Goal: Task Accomplishment & Management: Complete application form

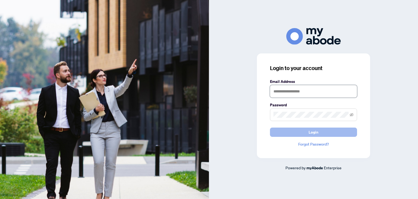
type input "**********"
click at [309, 130] on span "Login" at bounding box center [314, 132] width 10 height 9
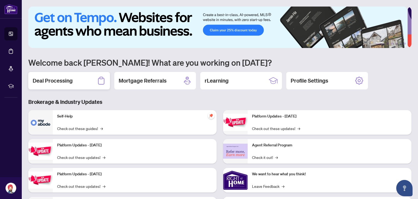
click at [65, 77] on h2 "Deal Processing" at bounding box center [53, 81] width 40 height 8
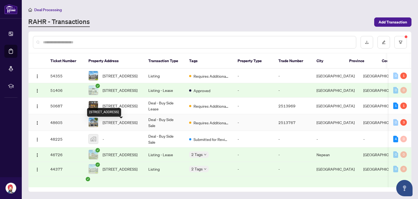
click at [109, 124] on span "288 Harthill Way, Ottawa, Ontario K2J 0P3, Canada" at bounding box center [120, 122] width 35 height 6
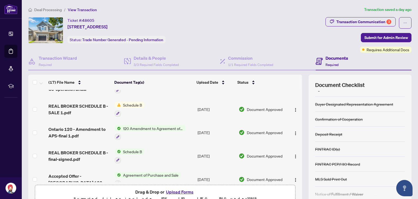
scroll to position [58, 0]
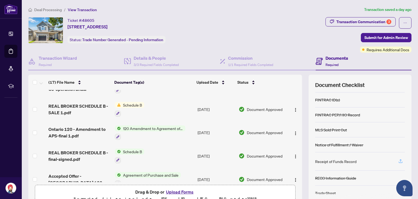
click at [399, 159] on button "button" at bounding box center [400, 160] width 9 height 9
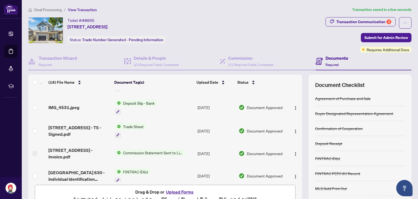
scroll to position [0, 0]
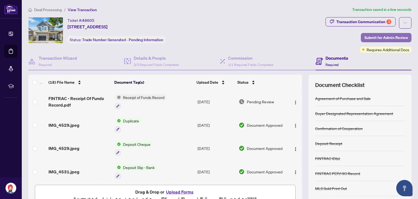
click at [379, 37] on span "Submit for Admin Review" at bounding box center [386, 37] width 44 height 9
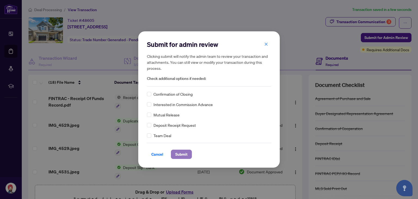
click at [187, 154] on span "Submit" at bounding box center [181, 154] width 12 height 9
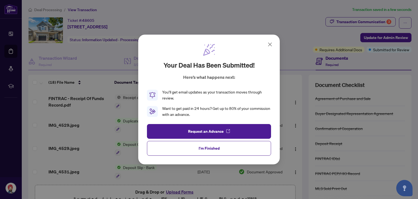
click at [269, 45] on icon at bounding box center [269, 44] width 3 height 3
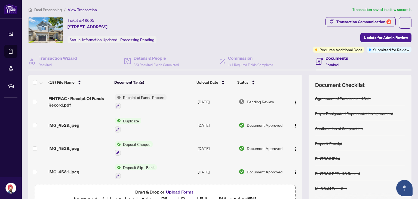
click at [269, 45] on div "Ticket #: 48605 288 Harthill Way, Ottawa, Ontario K2J 0P3, Canada Status: Infor…" at bounding box center [169, 34] width 285 height 35
click at [383, 10] on article "Transaction saved in a few seconds" at bounding box center [381, 10] width 59 height 6
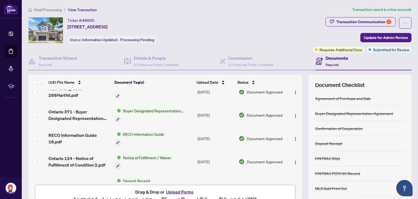
scroll to position [195, 0]
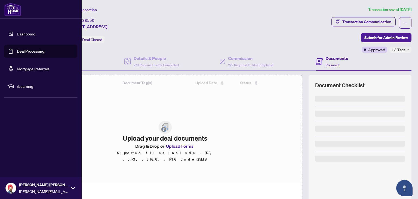
click at [18, 35] on link "Dashboard" at bounding box center [26, 33] width 19 height 5
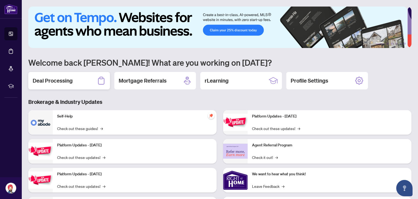
click at [97, 76] on div "Deal Processing" at bounding box center [69, 80] width 82 height 17
